Goal: Find specific page/section: Find specific page/section

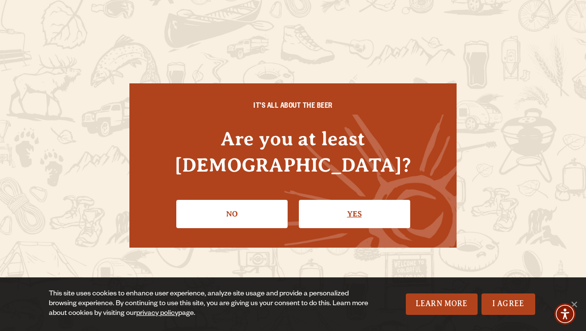
click at [344, 200] on link "Yes" at bounding box center [354, 214] width 111 height 28
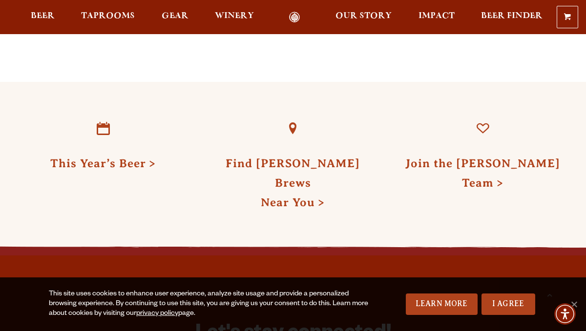
scroll to position [2310, 0]
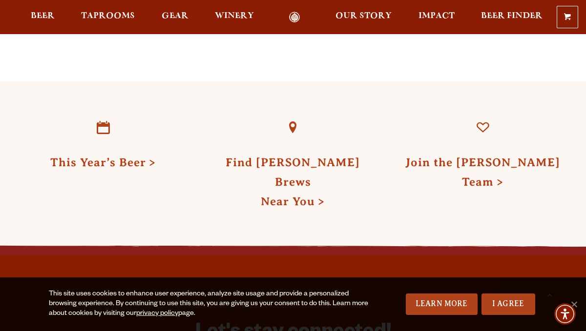
click at [0, 200] on div "This Year’s Beer Find [PERSON_NAME] Near You Join the [PERSON_NAME] Team" at bounding box center [293, 165] width 586 height 169
click at [465, 156] on link "Join the Odell Team" at bounding box center [482, 172] width 155 height 32
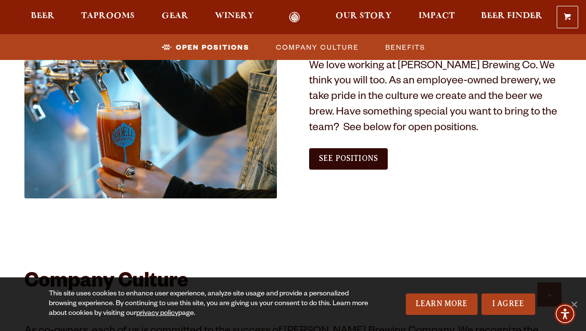
scroll to position [571, 0]
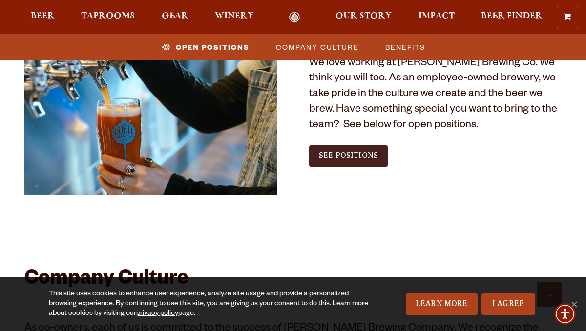
click at [341, 157] on span "See Positions" at bounding box center [348, 155] width 59 height 9
